Goal: Task Accomplishment & Management: Complete application form

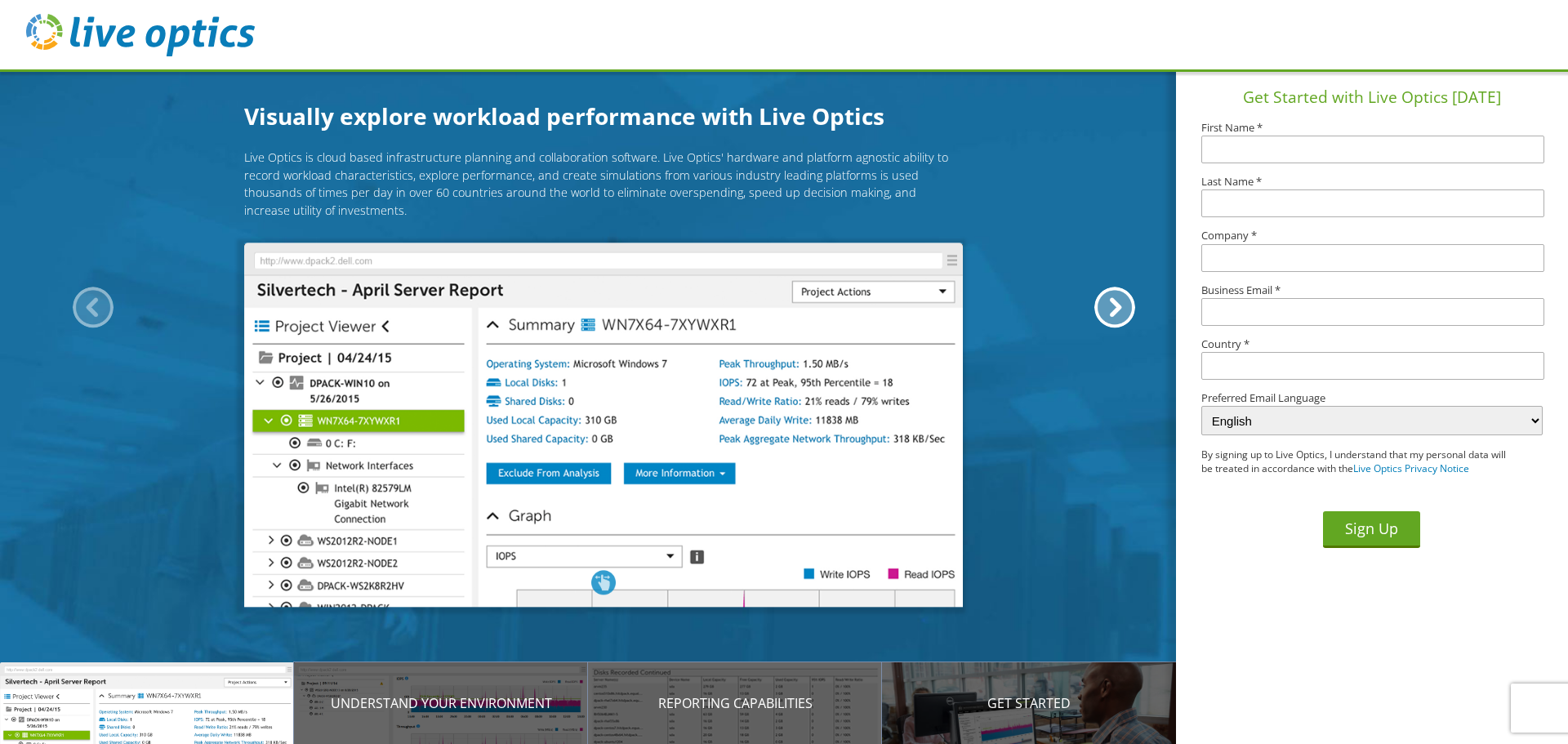
click at [1343, 149] on input "text" at bounding box center [1374, 150] width 343 height 28
type input "[PERSON_NAME]"
type input "Dell"
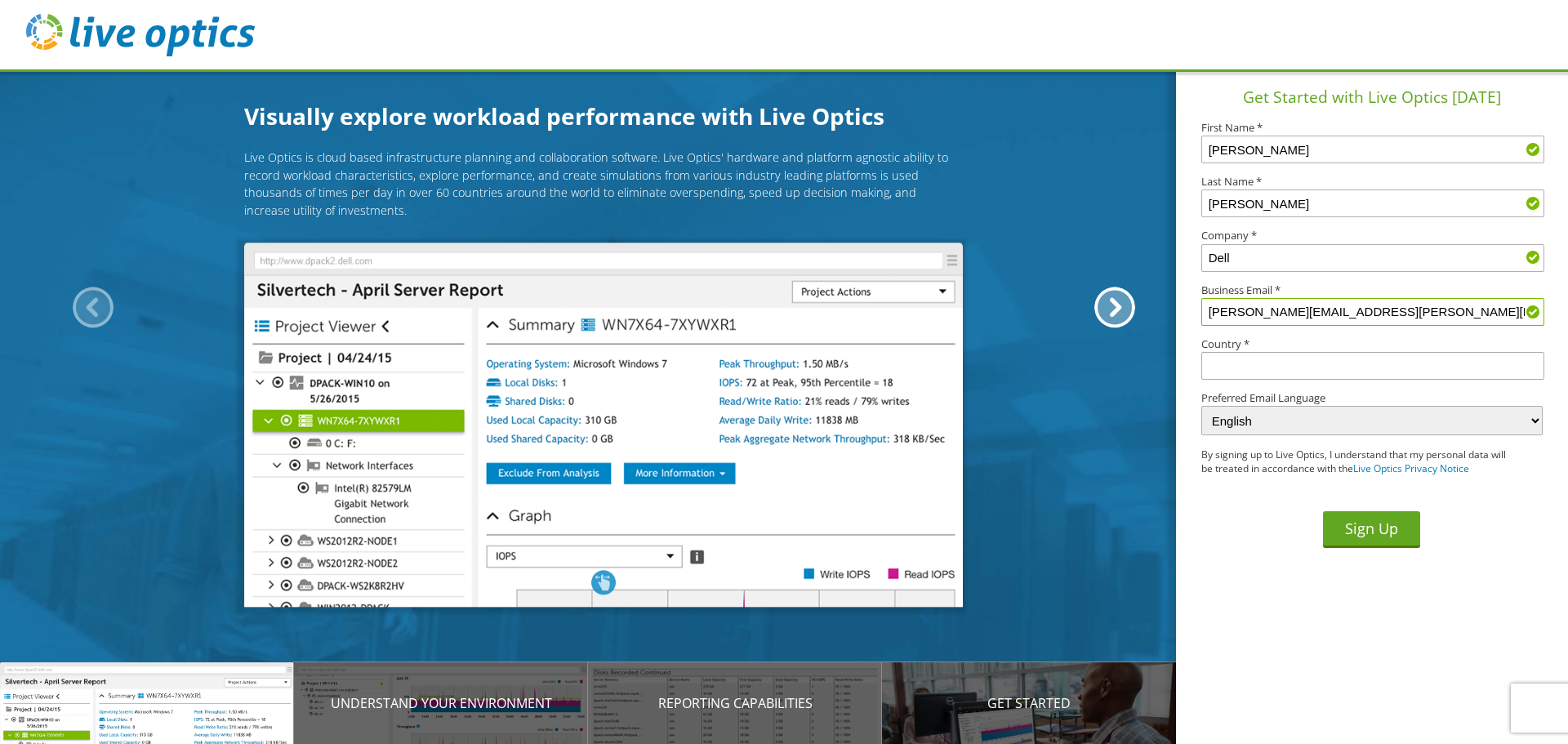
type input "Nicholas.Webb@dell.com"
type input "[GEOGRAPHIC_DATA]"
click at [1397, 531] on button "Sign Up" at bounding box center [1372, 529] width 97 height 37
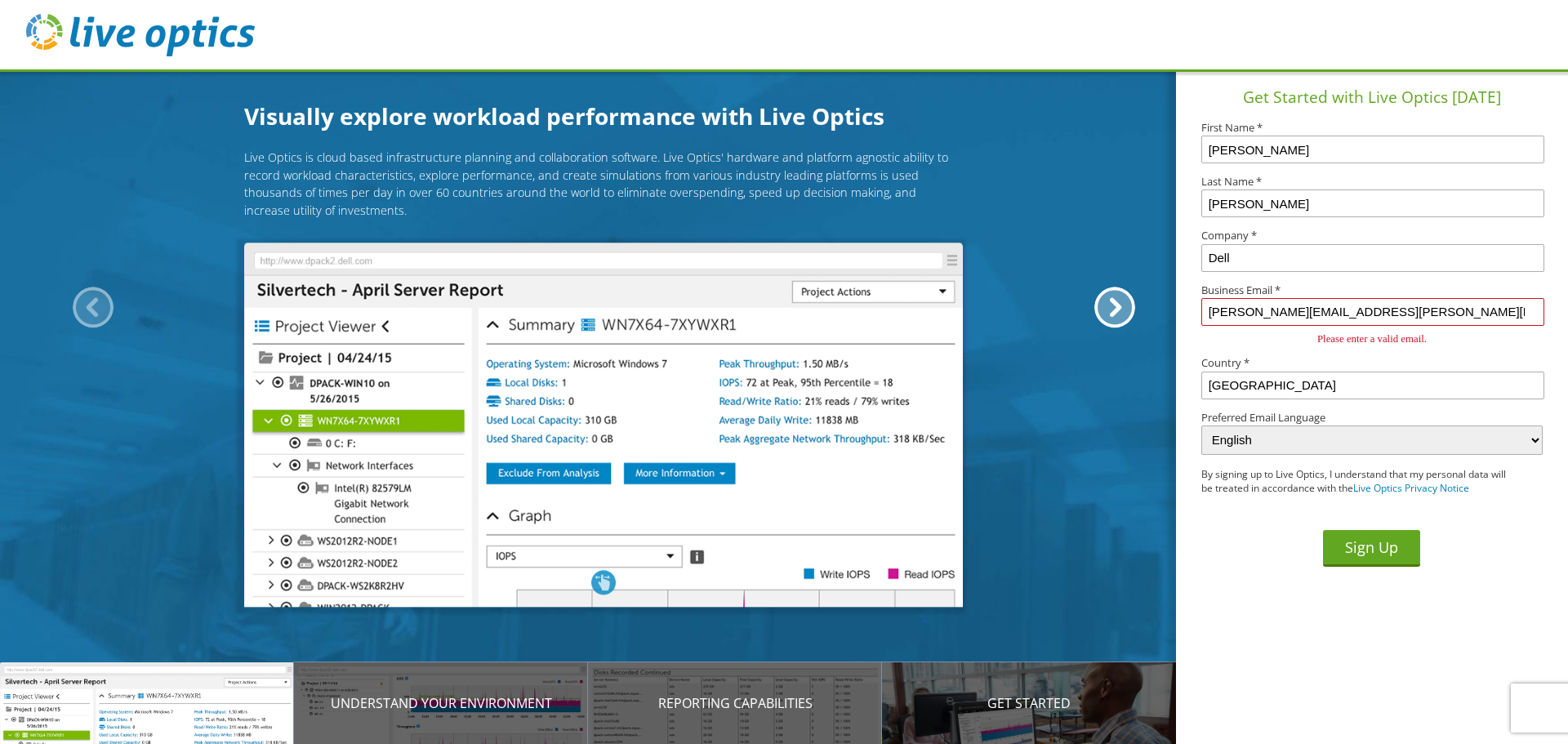
click at [1358, 310] on input "Nicholas.Webb@dell.com" at bounding box center [1374, 312] width 343 height 28
click at [1249, 303] on input "Nicholas.Webb@dell.com" at bounding box center [1374, 312] width 343 height 28
click at [1267, 318] on input "Nicholas.Webb@dell.com" at bounding box center [1374, 312] width 343 height 28
click at [1294, 289] on label "Business Email *" at bounding box center [1373, 290] width 341 height 11
click at [1264, 310] on input "Nicholas.Webb@dell.com" at bounding box center [1374, 312] width 343 height 28
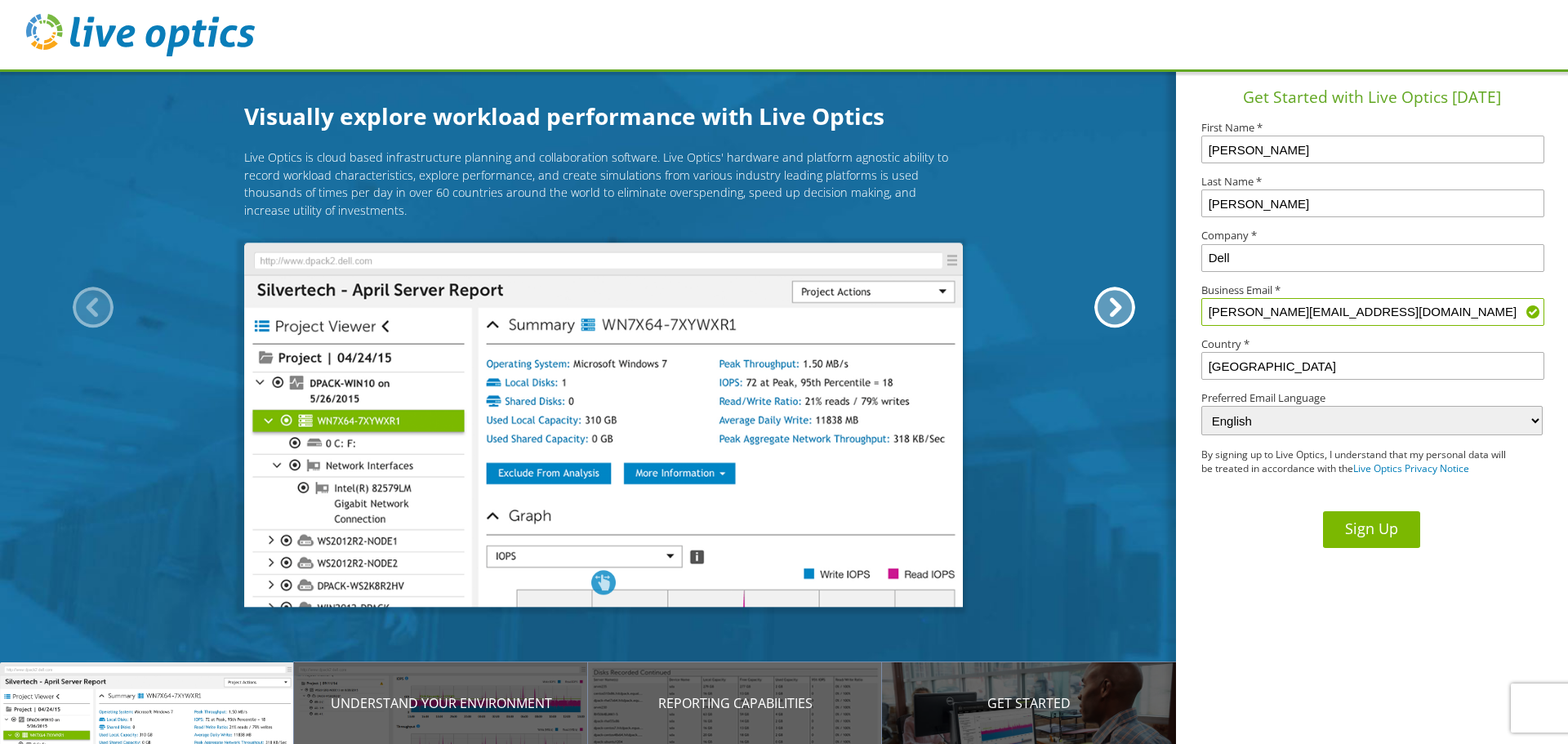
type input "[PERSON_NAME][EMAIL_ADDRESS][DOMAIN_NAME]"
drag, startPoint x: 1348, startPoint y: 524, endPoint x: 1337, endPoint y: 566, distance: 43.4
click at [1347, 525] on button "Sign Up" at bounding box center [1372, 529] width 97 height 37
